Goal: Navigation & Orientation: Find specific page/section

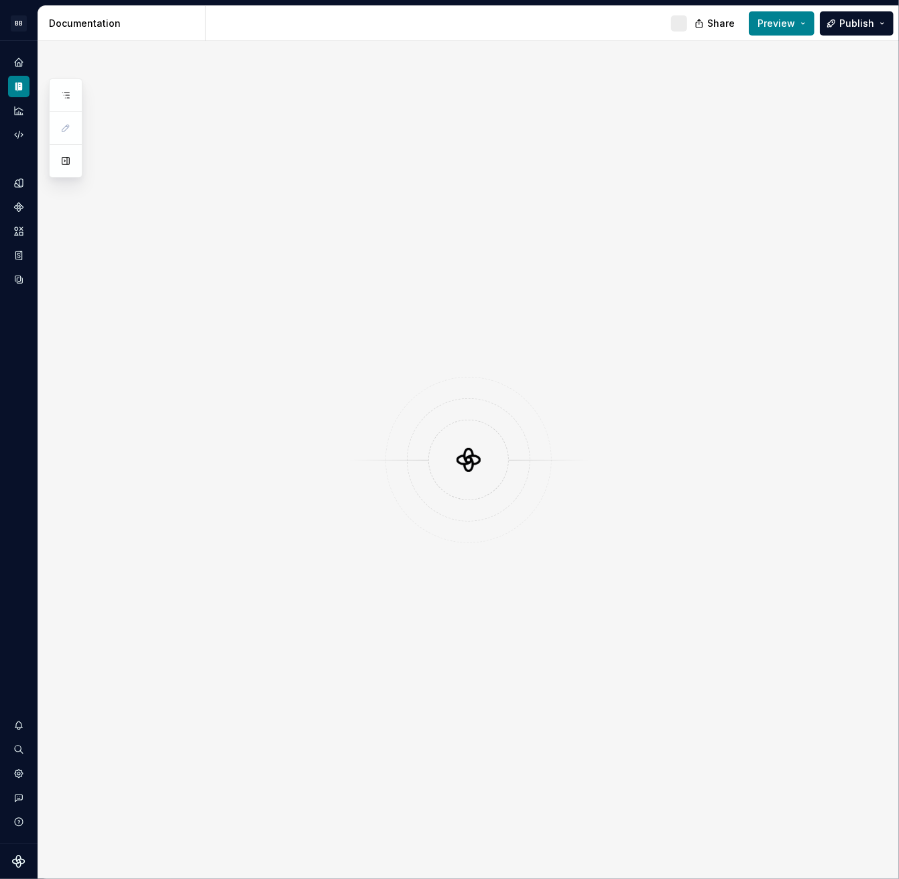
click at [833, 354] on div at bounding box center [468, 460] width 861 height 838
click at [16, 53] on div "Home" at bounding box center [18, 62] width 21 height 21
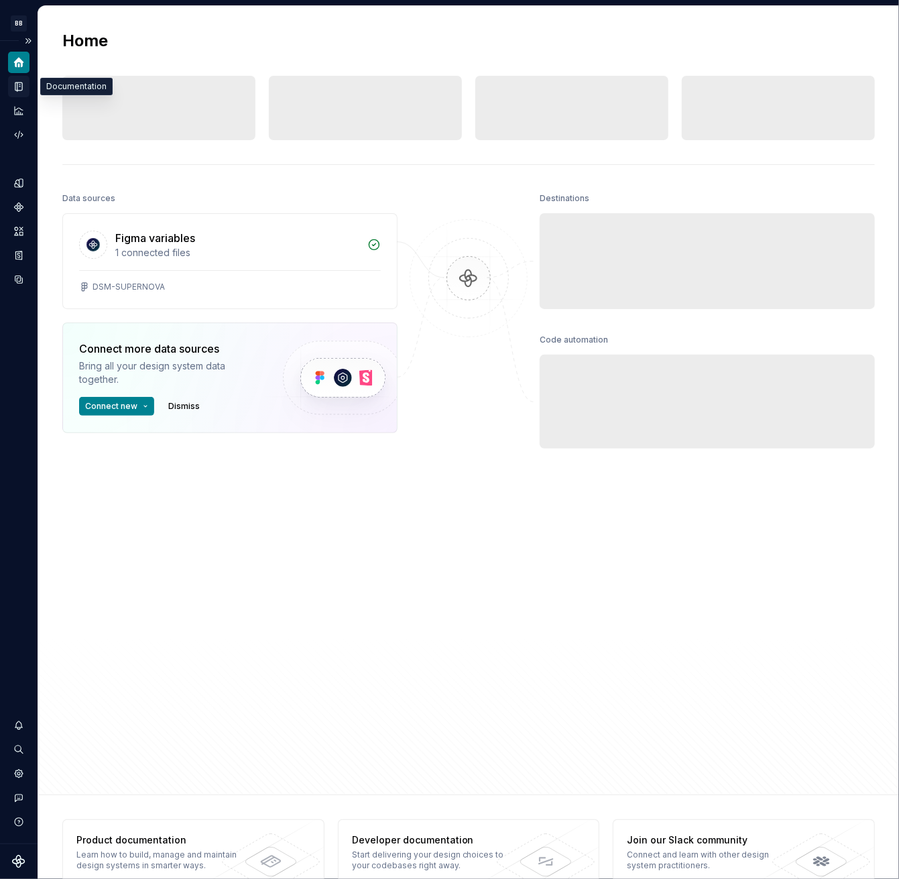
click at [17, 82] on icon "Documentation" at bounding box center [18, 86] width 7 height 9
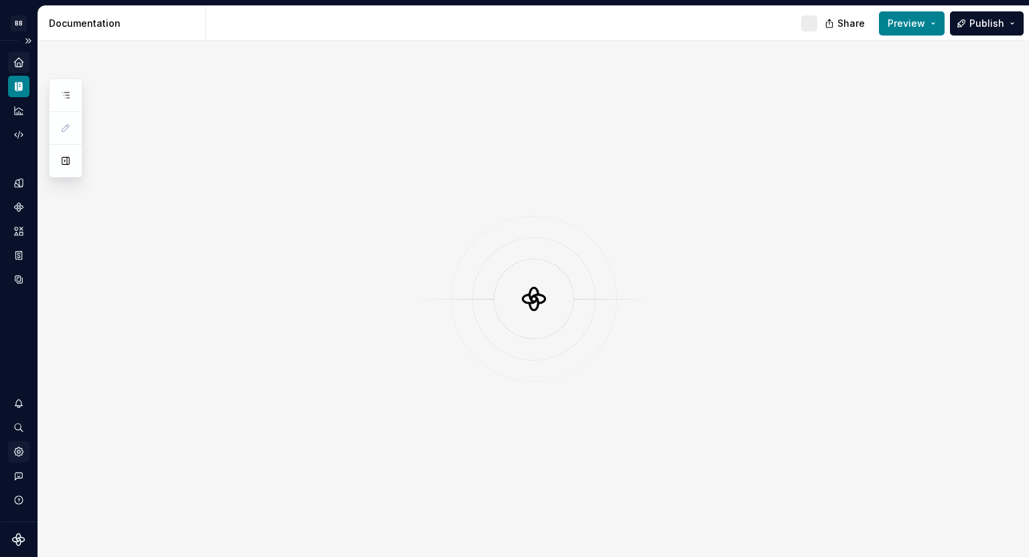
click at [17, 452] on icon "Settings" at bounding box center [18, 451] width 3 height 3
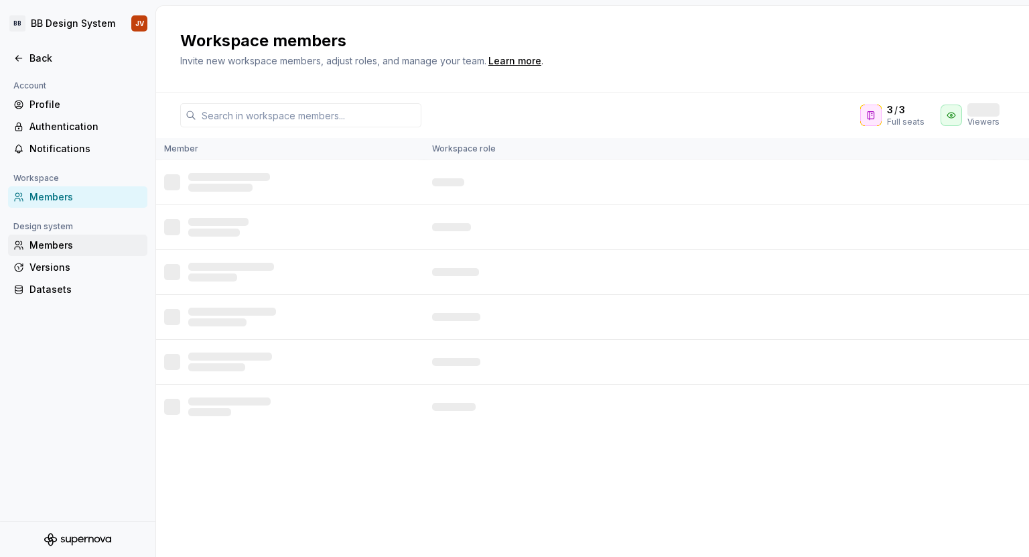
click at [98, 247] on div "Members" at bounding box center [85, 245] width 113 height 13
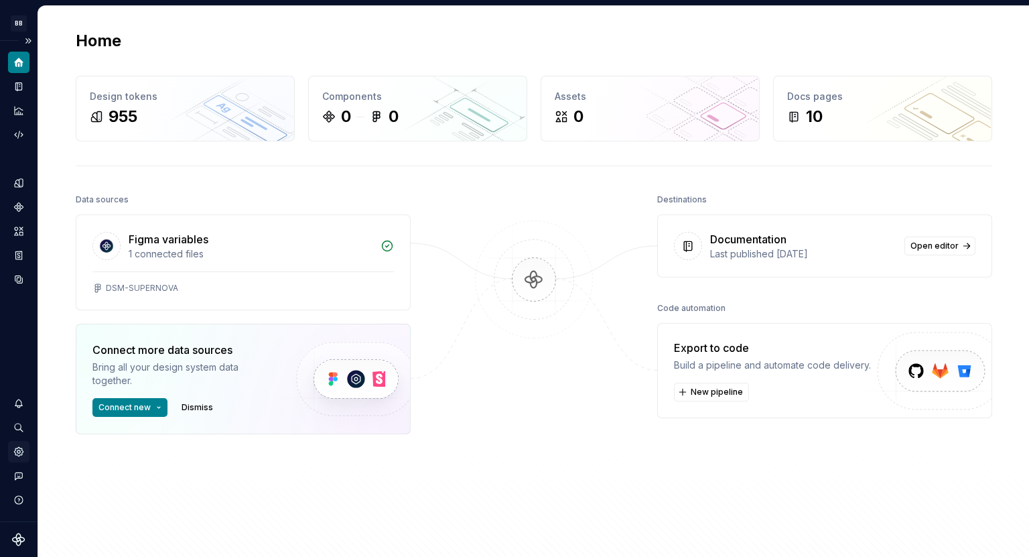
click at [16, 456] on icon "Settings" at bounding box center [19, 452] width 12 height 12
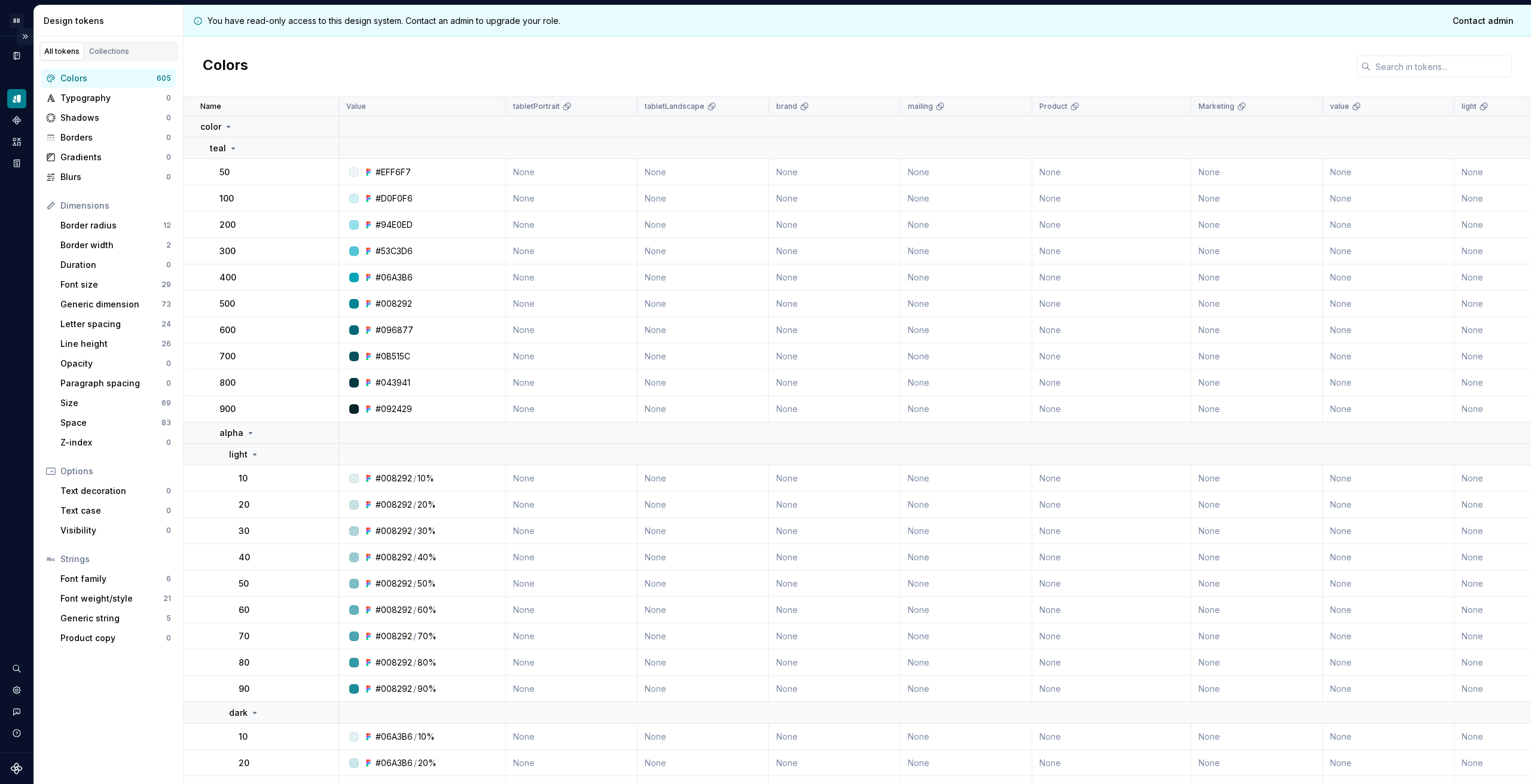
click at [26, 33] on button "Expand sidebar" at bounding box center [25, 36] width 17 height 17
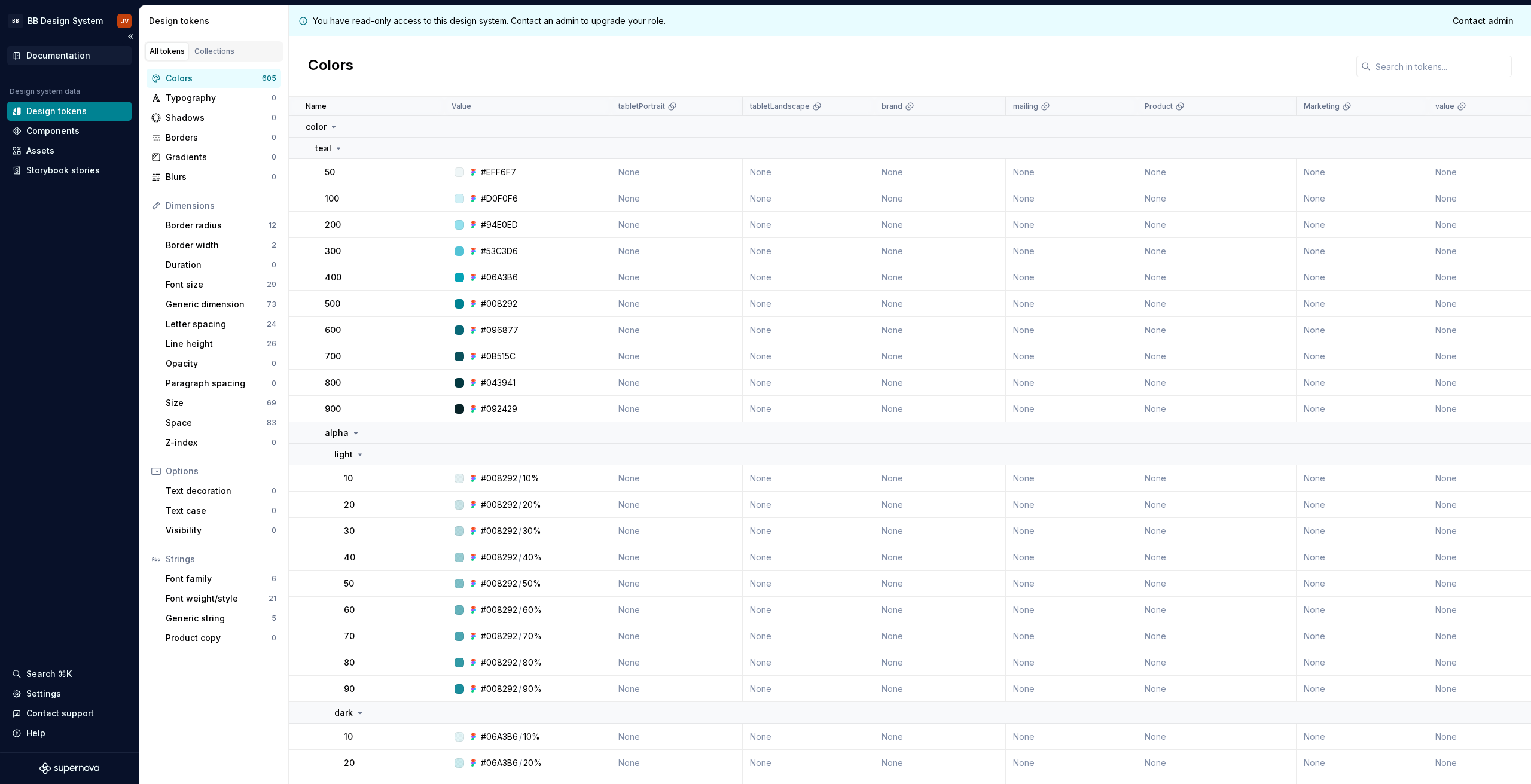
click at [61, 61] on div "Documentation" at bounding box center [58, 55] width 64 height 12
